Goal: Navigation & Orientation: Go to known website

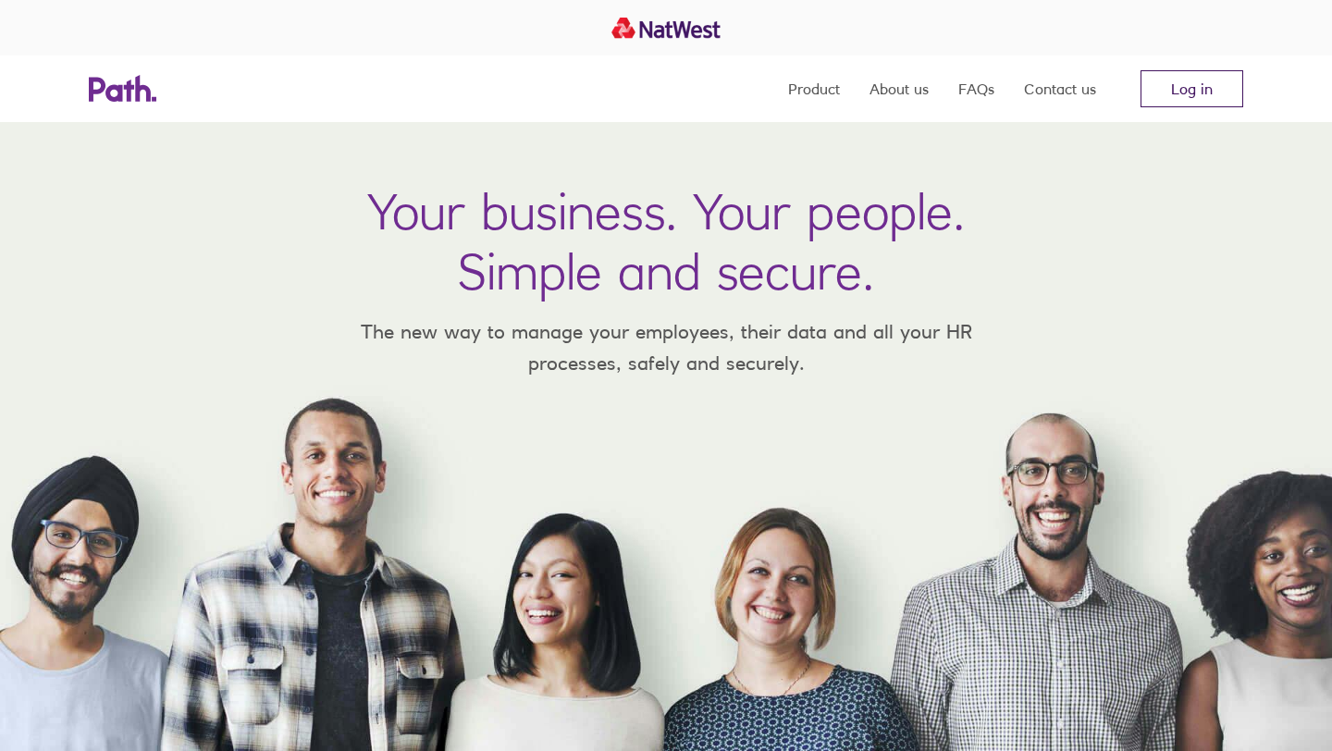
click at [1159, 91] on link "Log in" at bounding box center [1191, 88] width 103 height 37
